Goal: Information Seeking & Learning: Learn about a topic

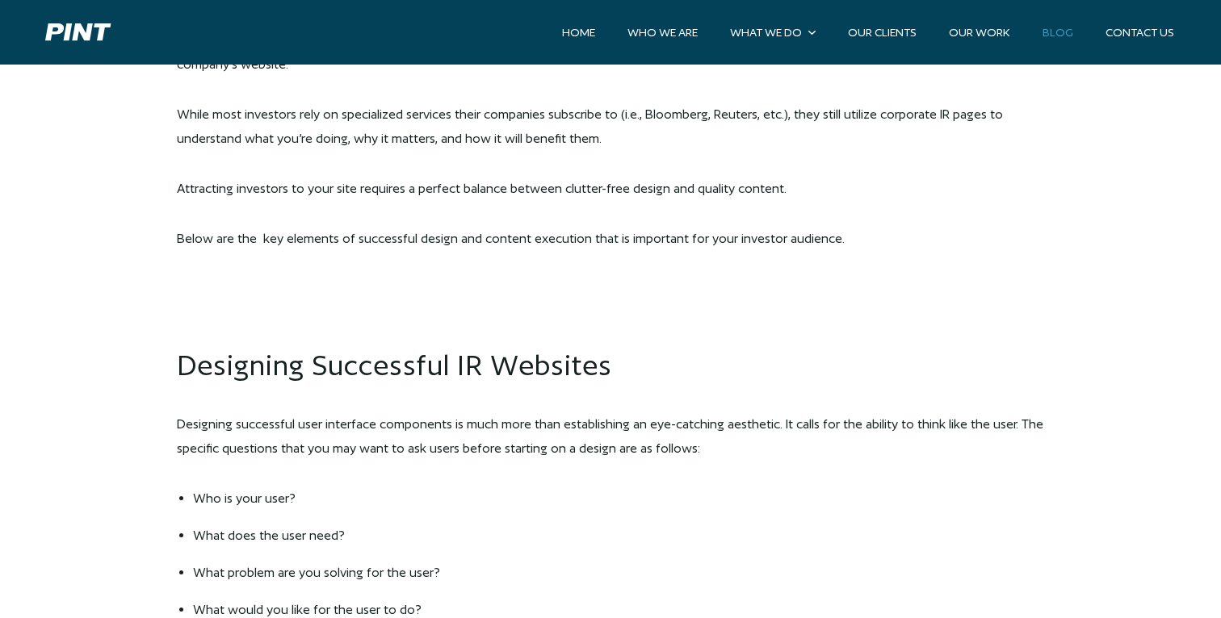
scroll to position [1069, 0]
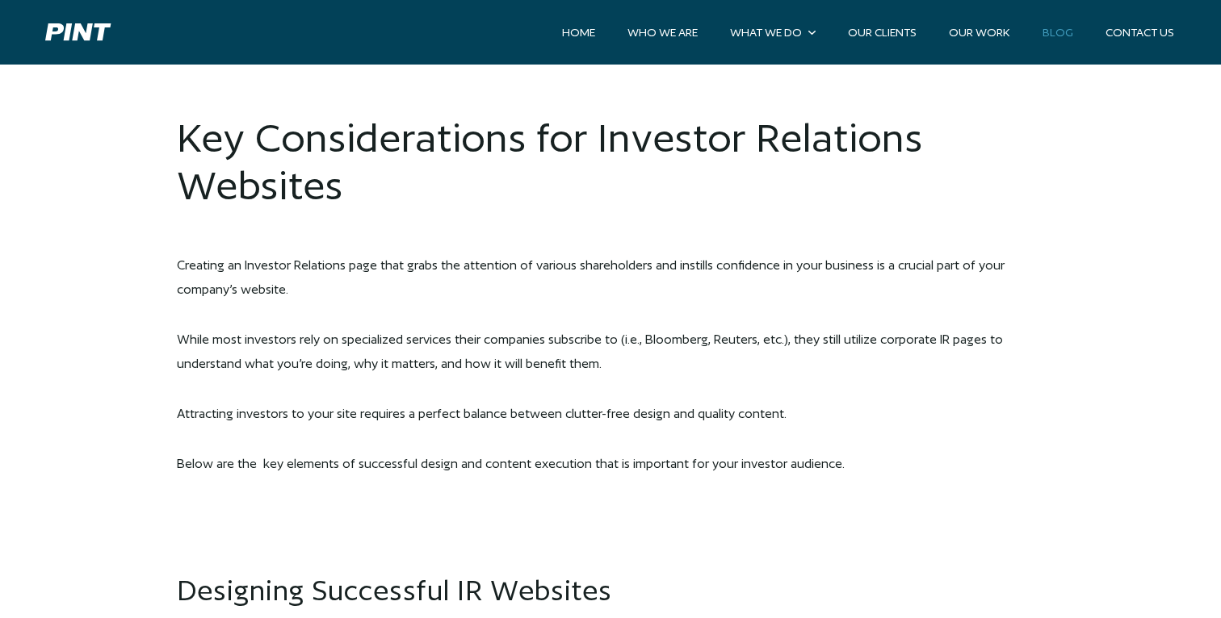
scroll to position [862, 0]
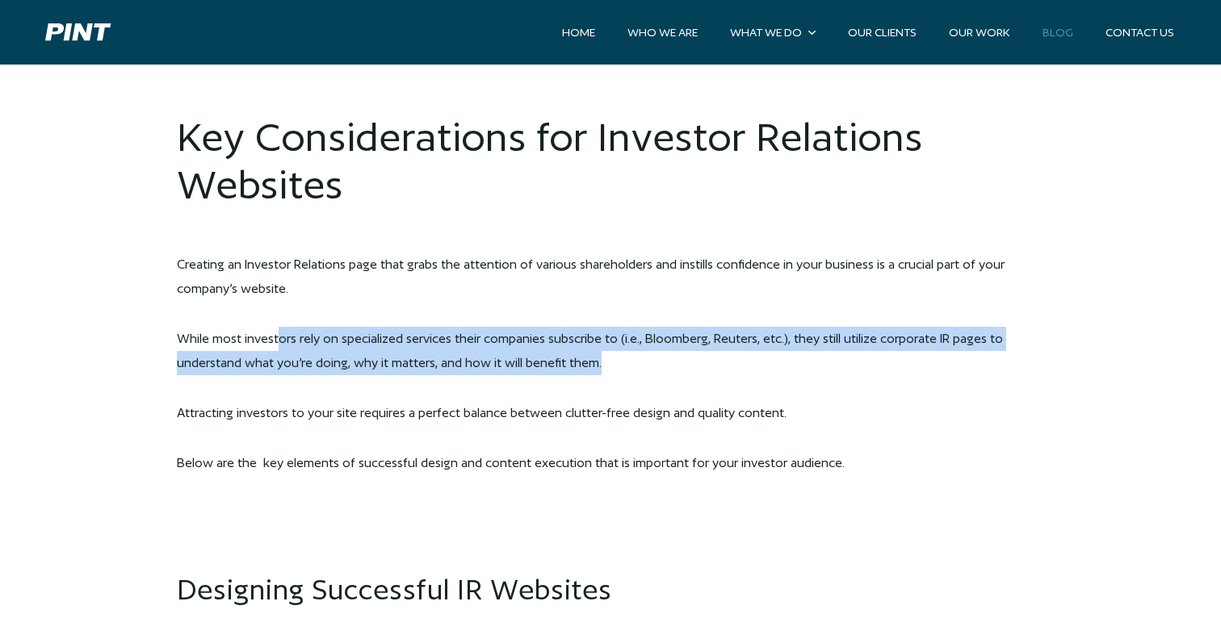
drag, startPoint x: 597, startPoint y: 357, endPoint x: 280, endPoint y: 345, distance: 316.7
click at [280, 345] on p "While most investors rely on specialized services their companies subscribe to …" at bounding box center [610, 350] width 867 height 48
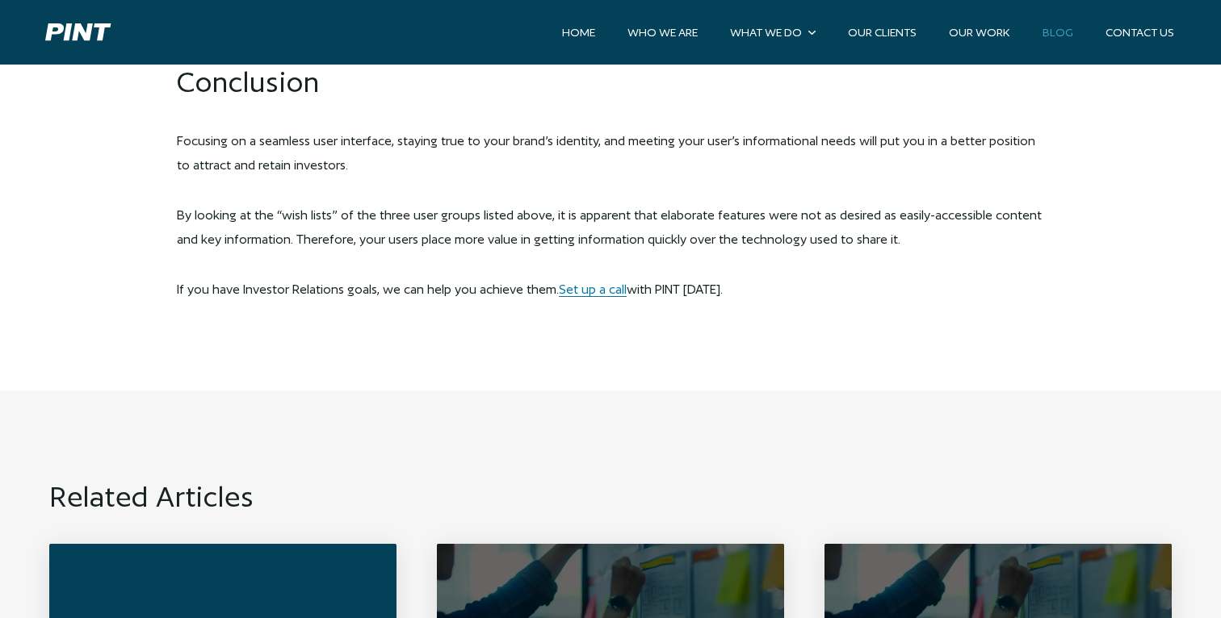
scroll to position [4240, 0]
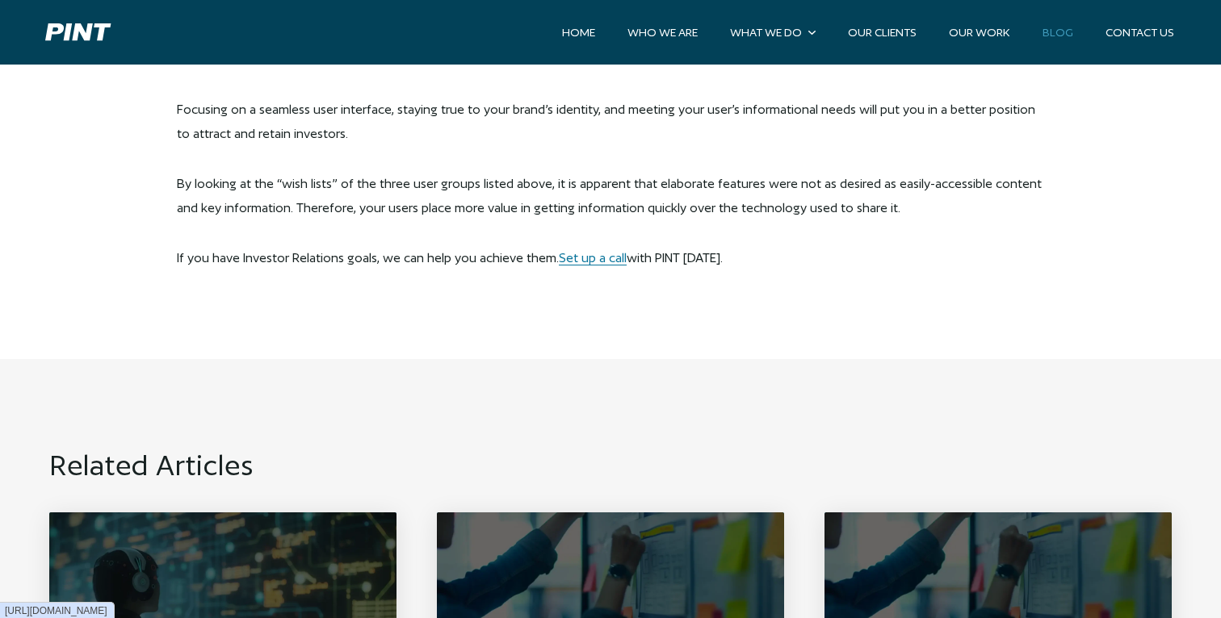
click at [95, 39] on pint-logo at bounding box center [79, 32] width 97 height 65
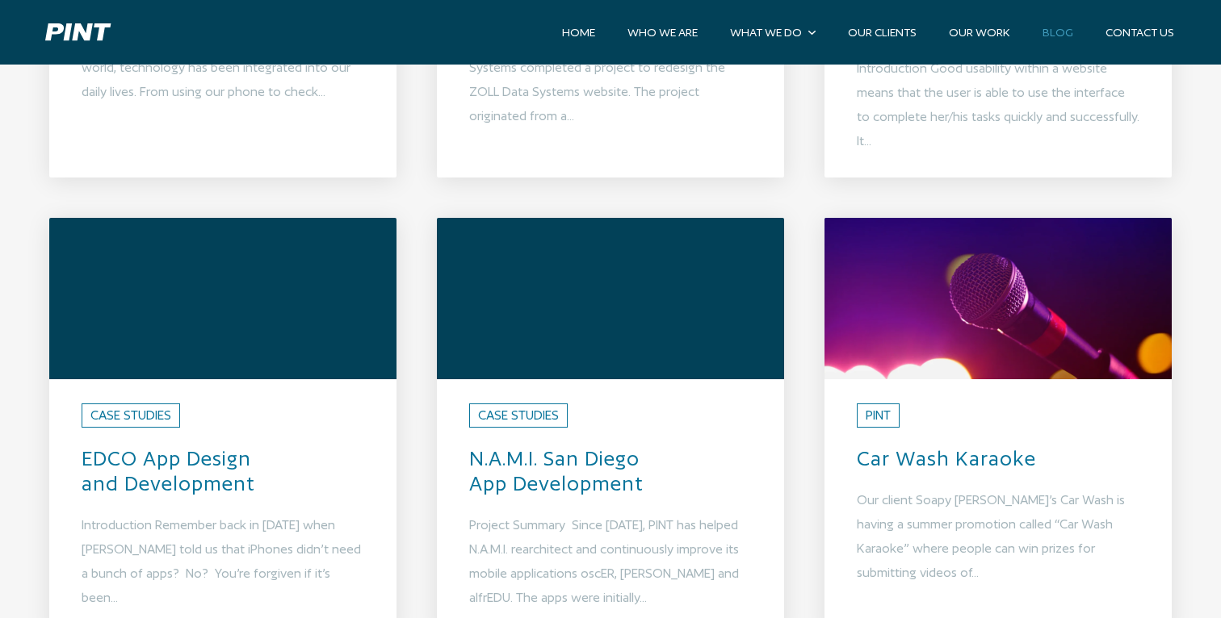
scroll to position [1156, 0]
